Goal: Use online tool/utility: Utilize a website feature to perform a specific function

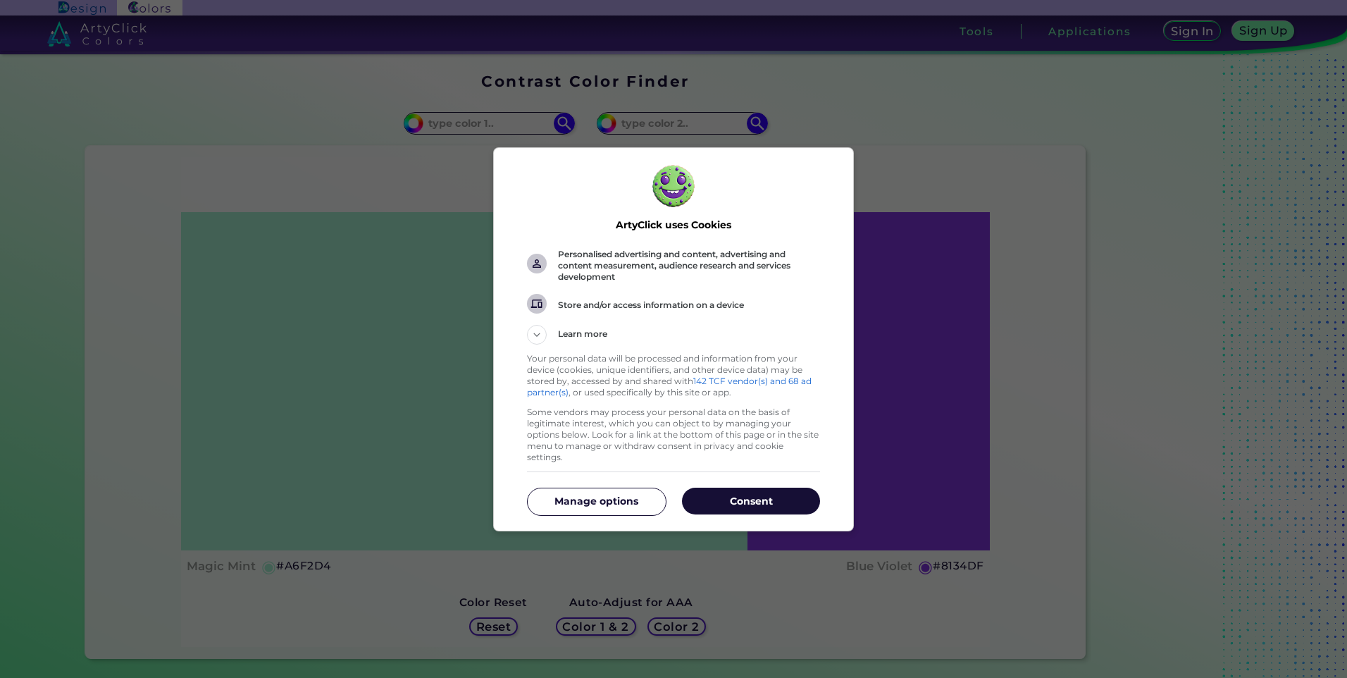
click at [747, 496] on p "Consent" at bounding box center [751, 501] width 138 height 14
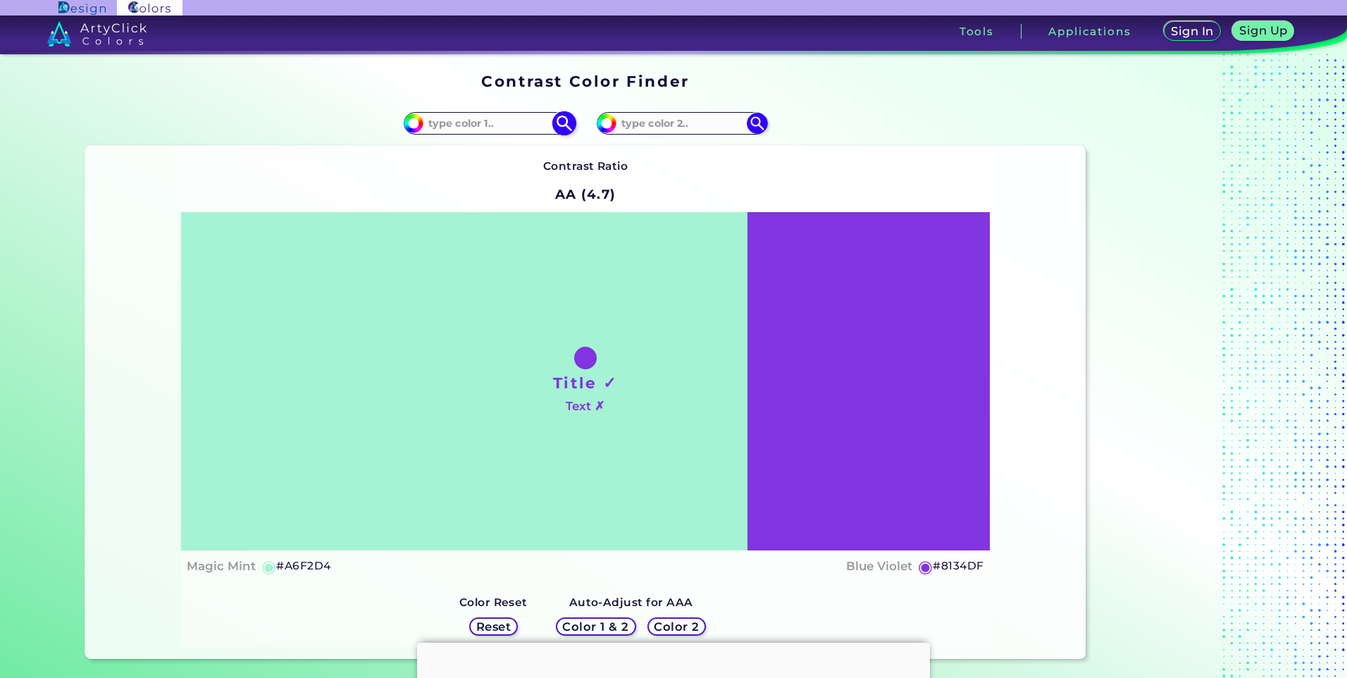
click at [526, 122] on input at bounding box center [488, 122] width 131 height 19
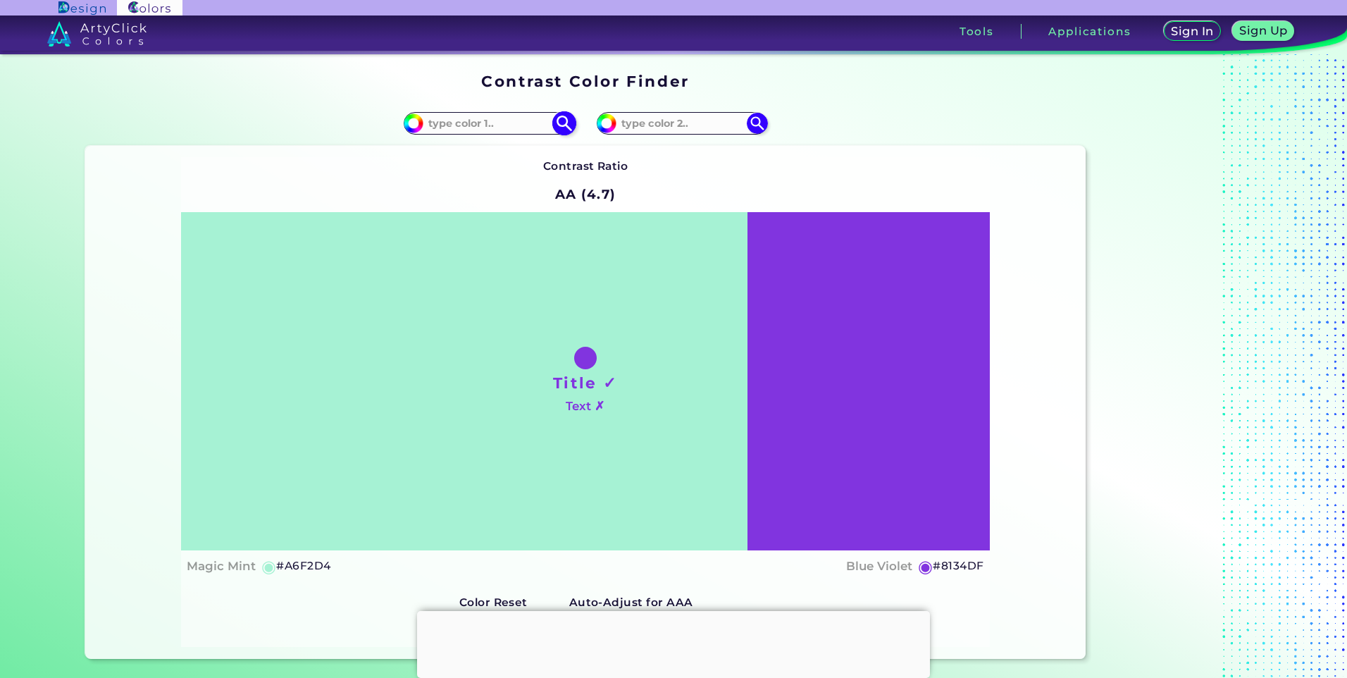
click at [500, 120] on input at bounding box center [488, 122] width 131 height 19
type input "00ffab"
click at [353, 170] on div "Contrast Ratio AA (4.7) Title ✓ Text ✗ Magic Mint ◉ #A6F2D4 ◉" at bounding box center [585, 402] width 808 height 490
click at [559, 125] on img at bounding box center [564, 123] width 25 height 25
type input "#00ffab"
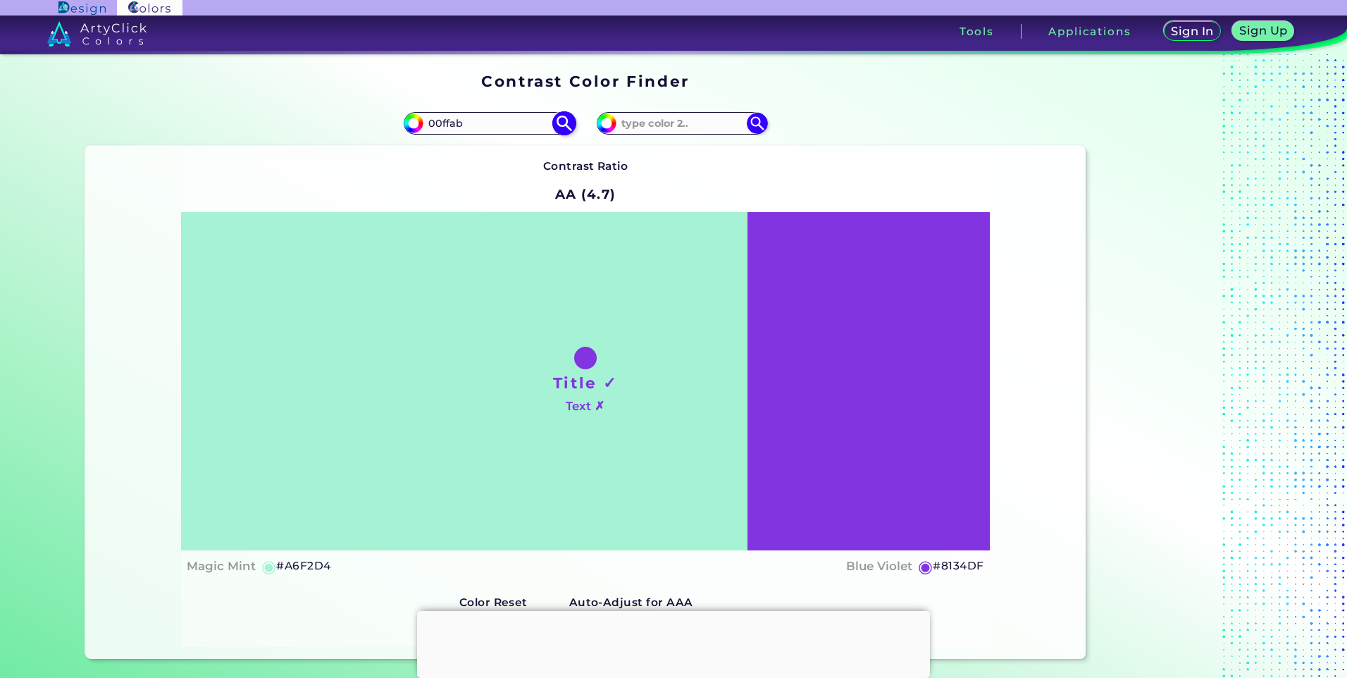
type input "#00FFAB"
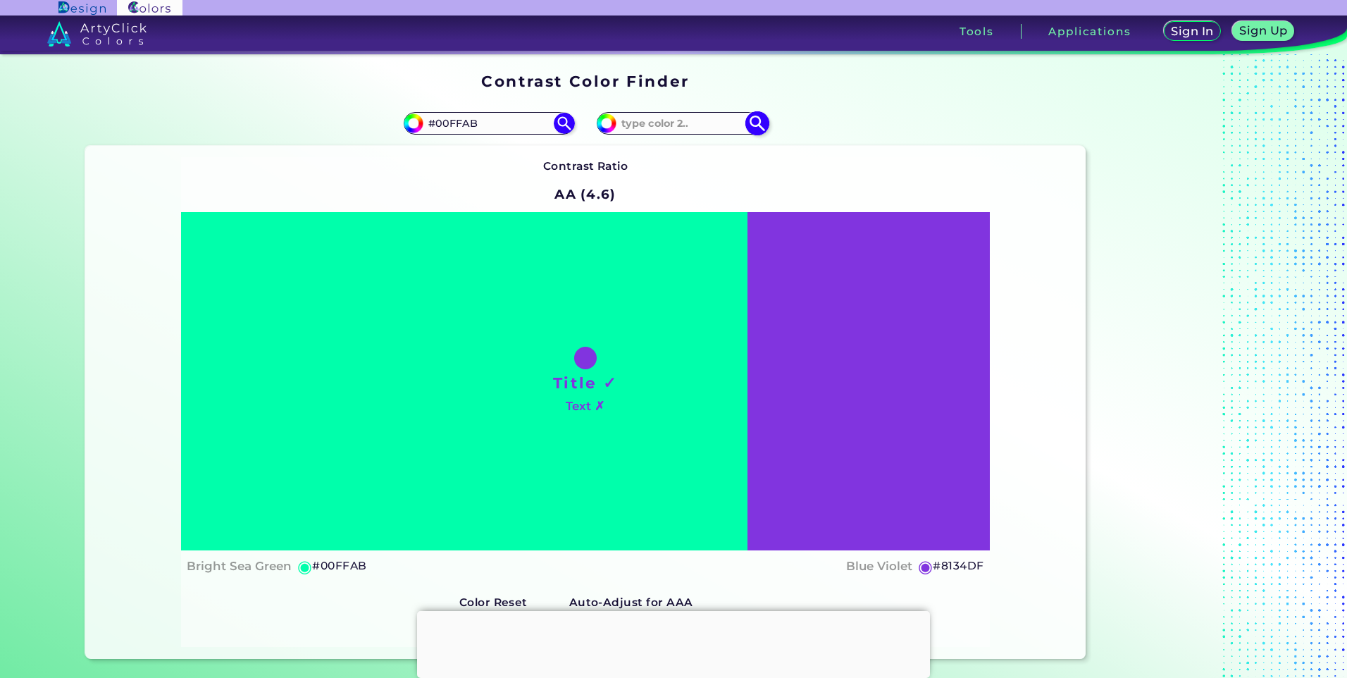
click at [758, 123] on img at bounding box center [757, 123] width 25 height 25
drag, startPoint x: 521, startPoint y: 122, endPoint x: 495, endPoint y: 123, distance: 26.1
click at [495, 123] on input "#00FFAB" at bounding box center [488, 122] width 131 height 19
